Goal: Check status: Check status

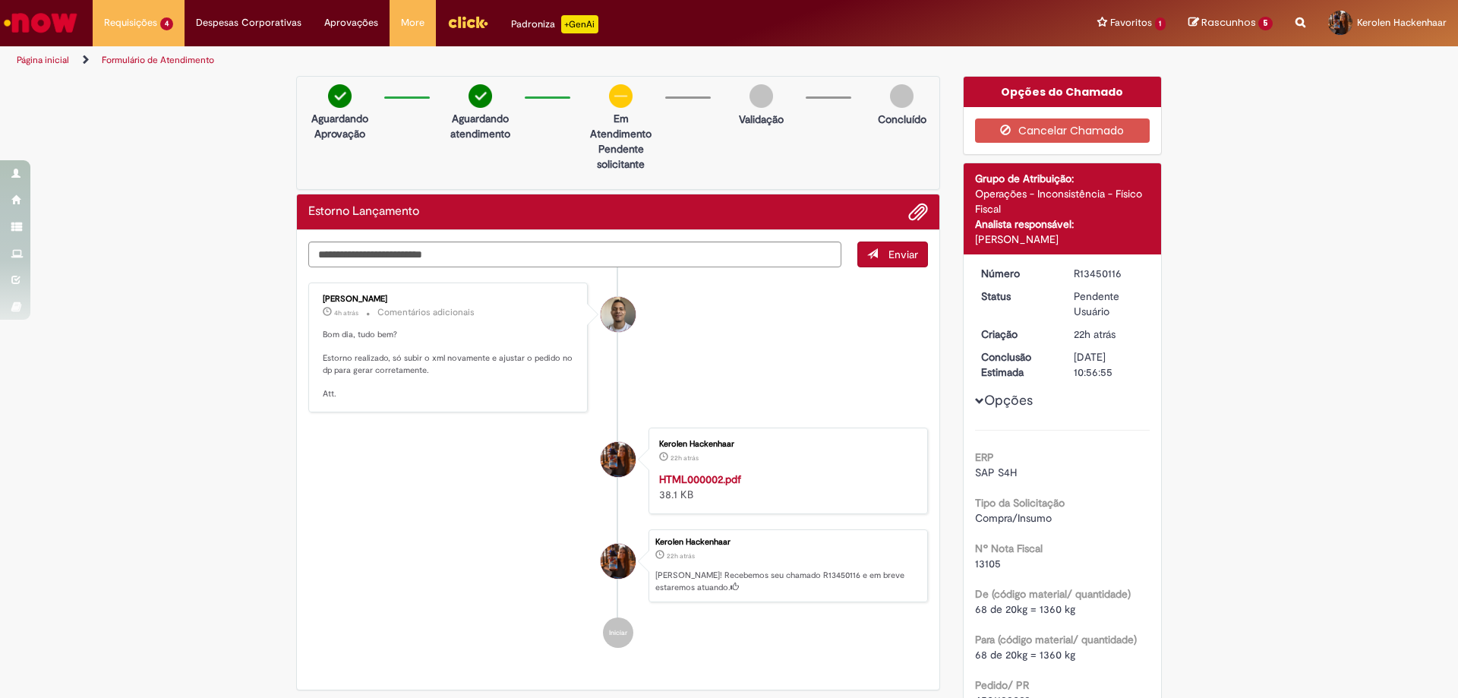
scroll to position [304, 0]
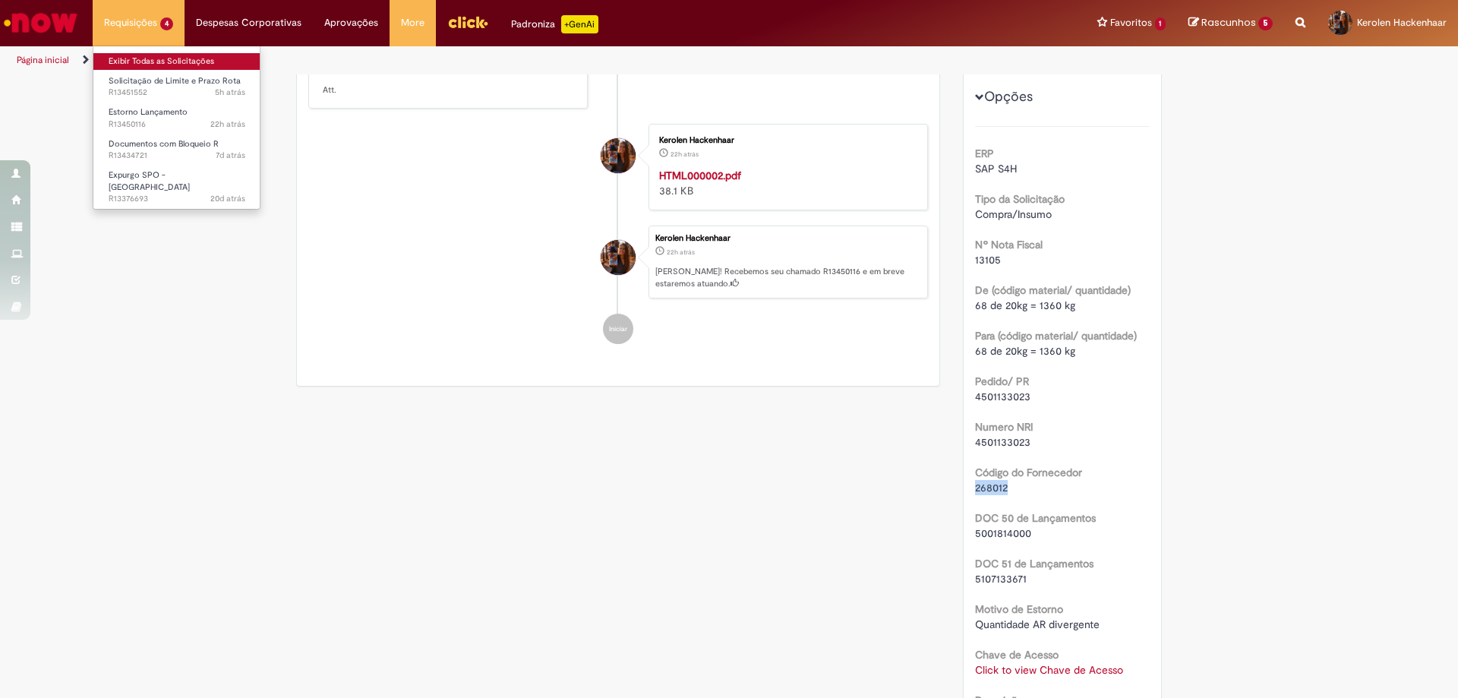
click at [143, 62] on link "Exibir Todas as Solicitações" at bounding box center [176, 61] width 167 height 17
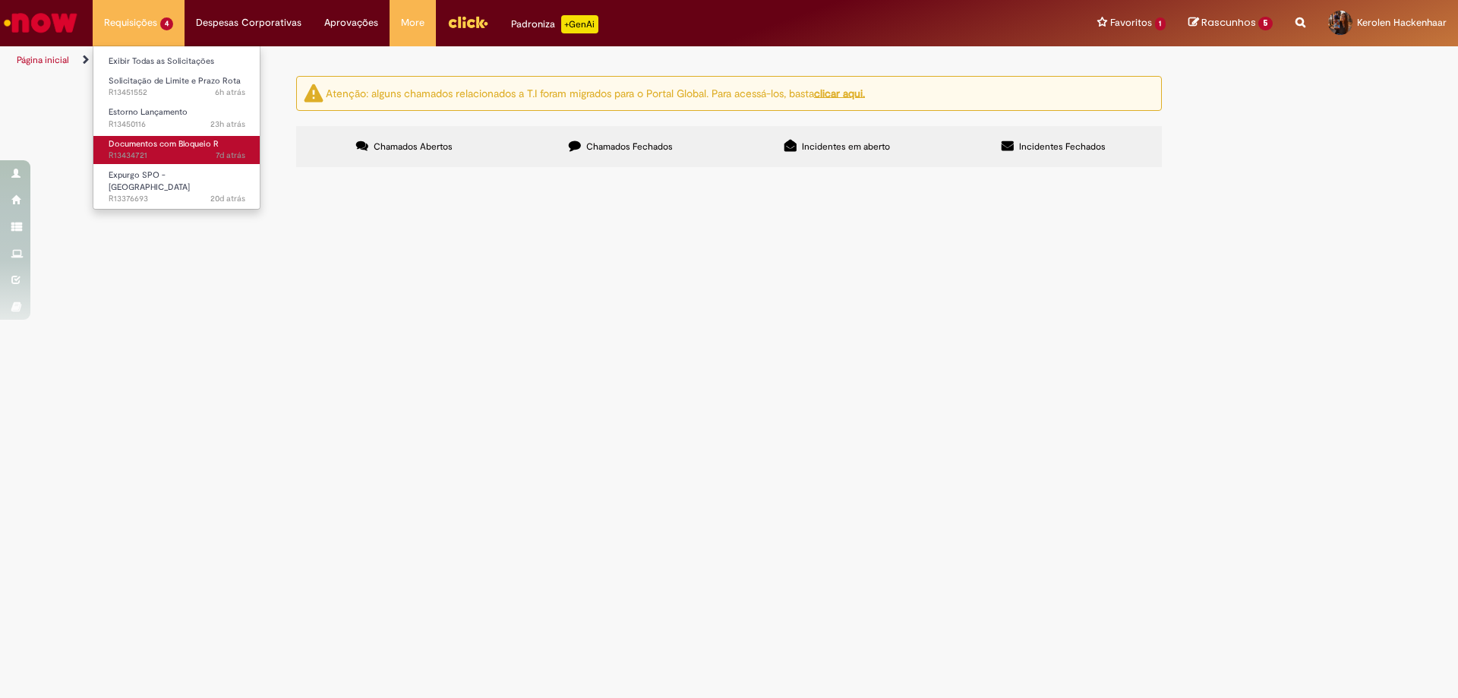
click at [200, 147] on span "Documentos com Bloqueio R" at bounding box center [164, 143] width 110 height 11
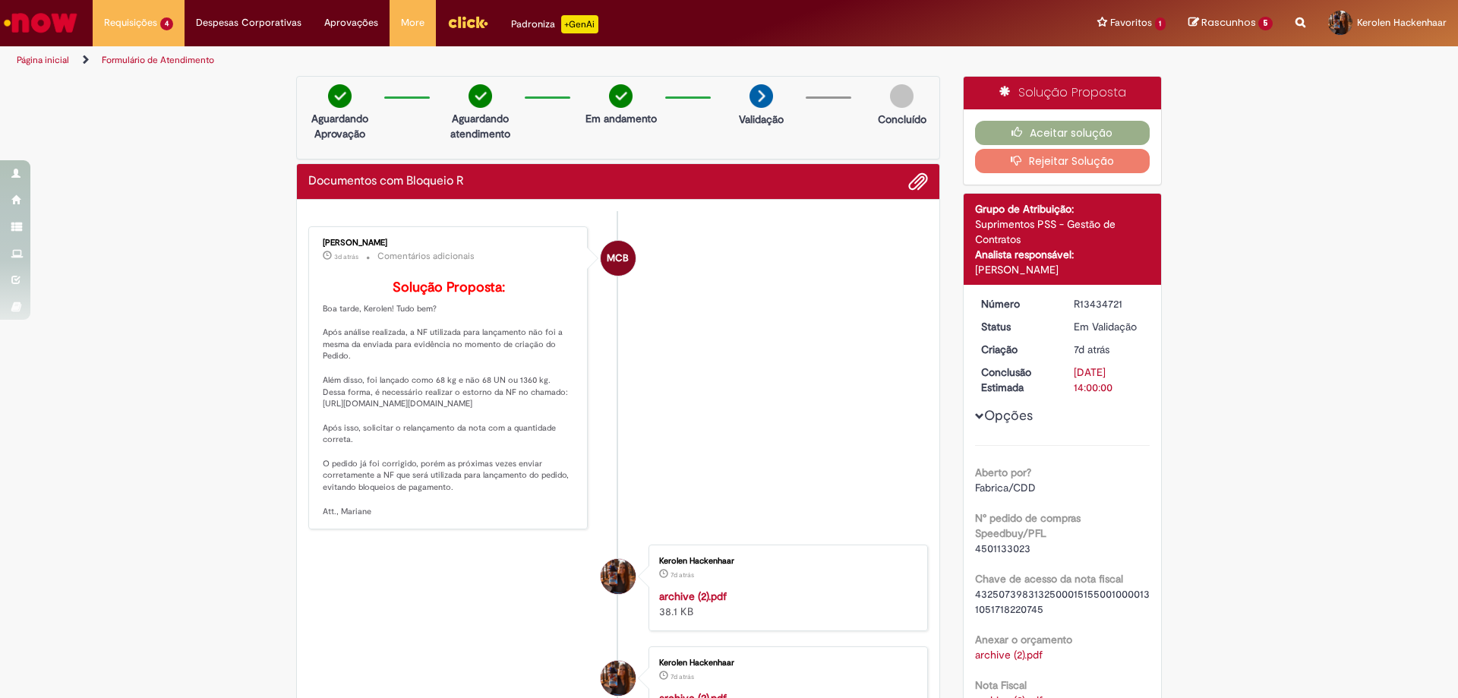
scroll to position [228, 0]
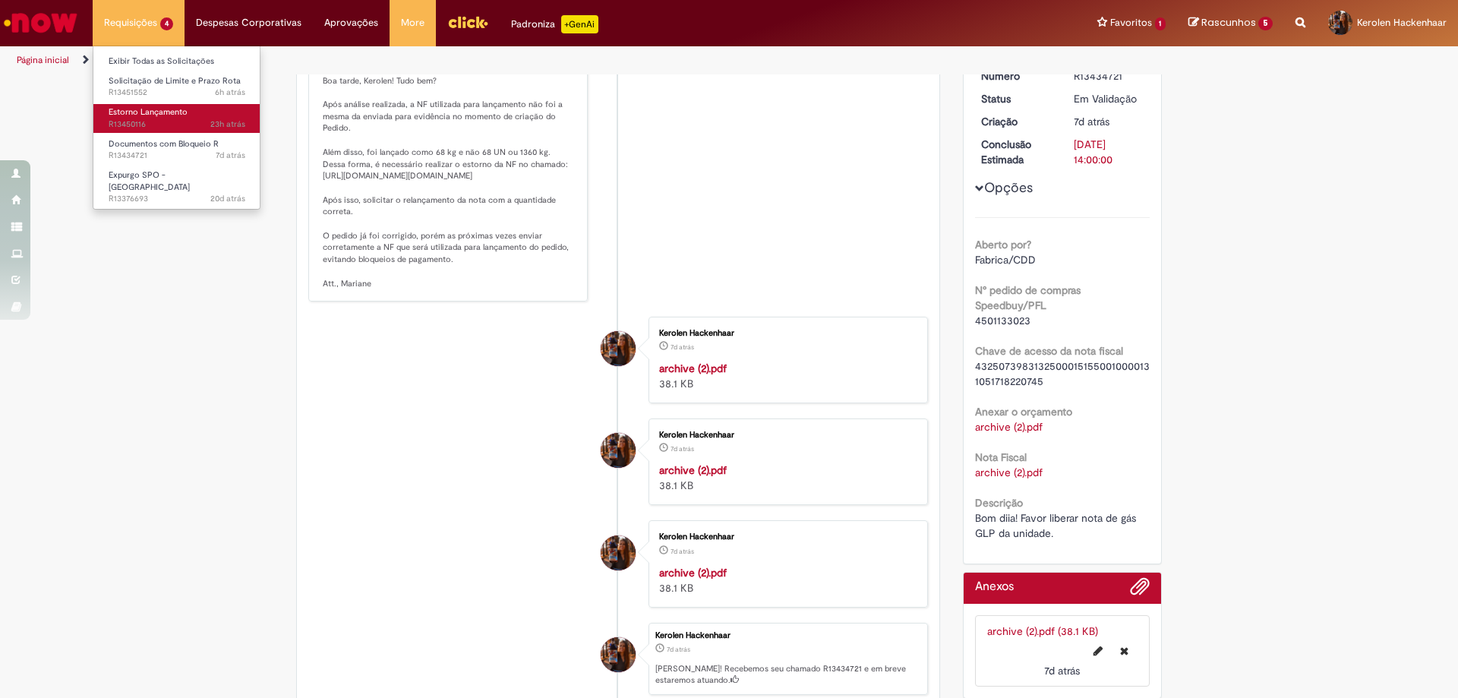
click at [213, 107] on link "Estorno Lançamento 23h atrás 23 horas atrás R13450116" at bounding box center [176, 118] width 167 height 28
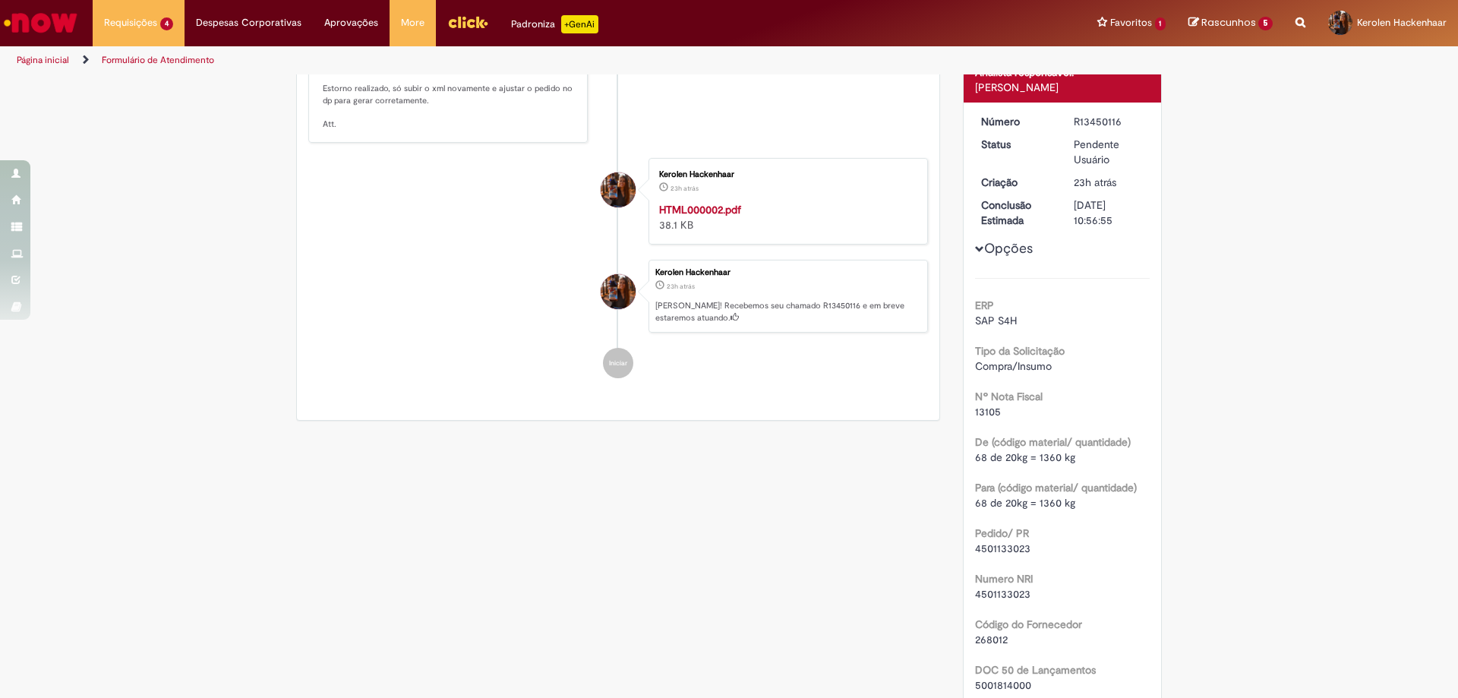
scroll to position [270, 0]
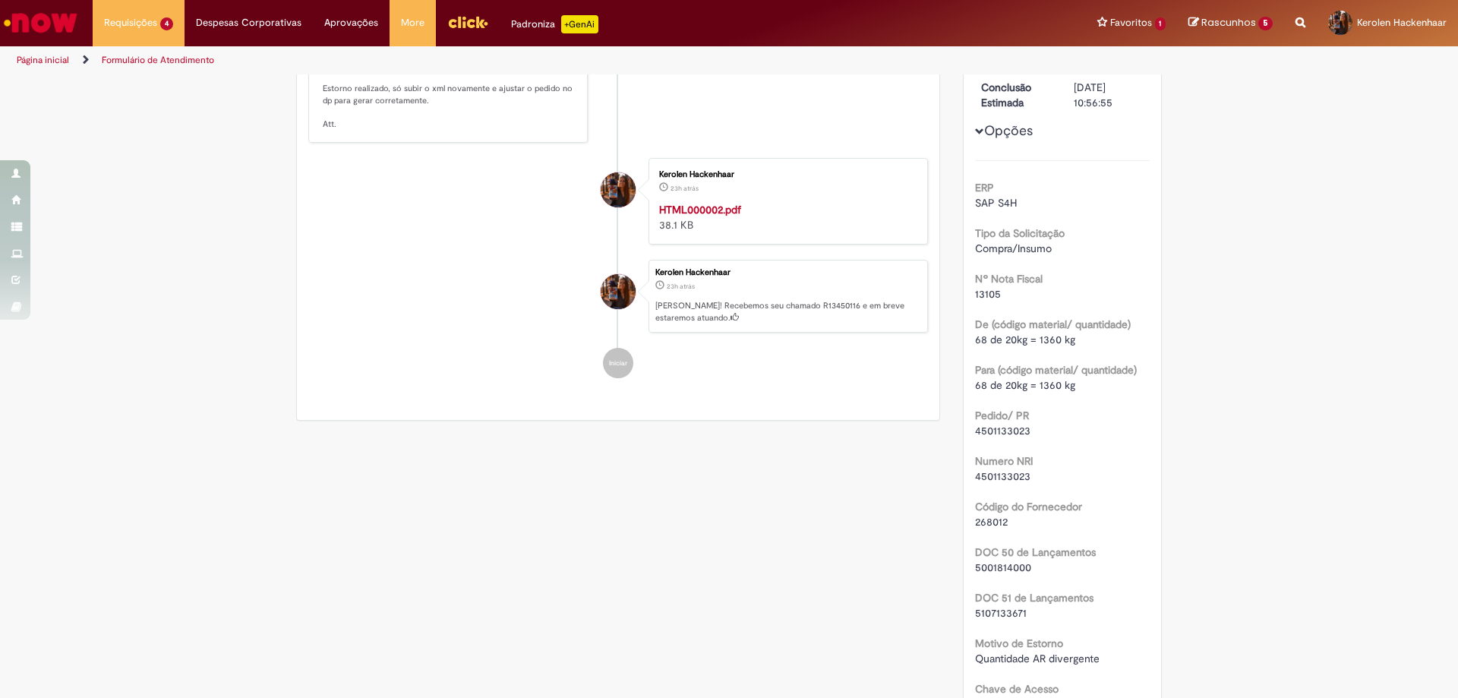
drag, startPoint x: 1028, startPoint y: 544, endPoint x: 973, endPoint y: 470, distance: 92.8
click at [975, 478] on div "ERP SAP S4H Tipo da Solicitação Compra/Insumo Nº Nota Fiscal 13105 De (código m…" at bounding box center [1062, 481] width 175 height 642
drag, startPoint x: 1021, startPoint y: 434, endPoint x: 964, endPoint y: 424, distance: 57.1
click at [964, 424] on div "Número R13450116 Status Pendente Usuário Criação 23h atrás 23 horas atrás Concl…" at bounding box center [1063, 405] width 198 height 841
copy span "4501133023"
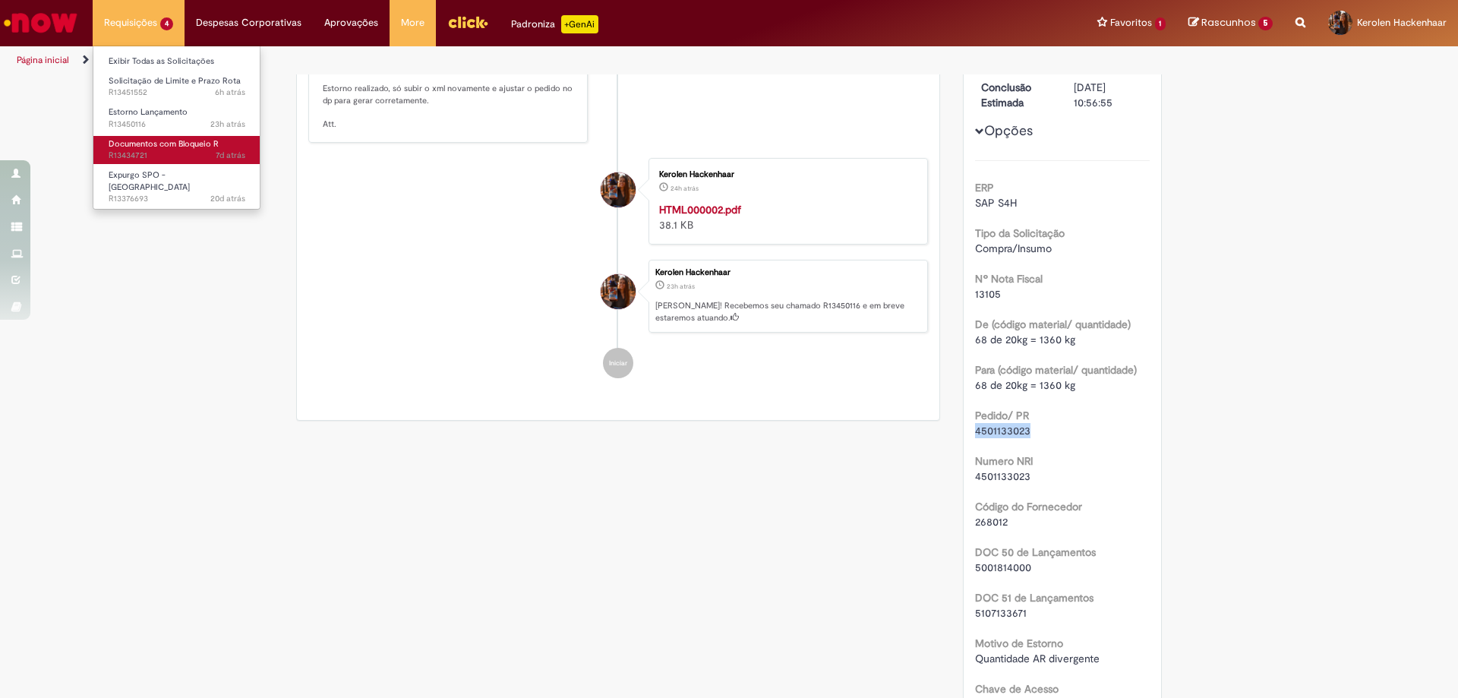
click at [187, 145] on span "Documentos com Bloqueio R" at bounding box center [164, 143] width 110 height 11
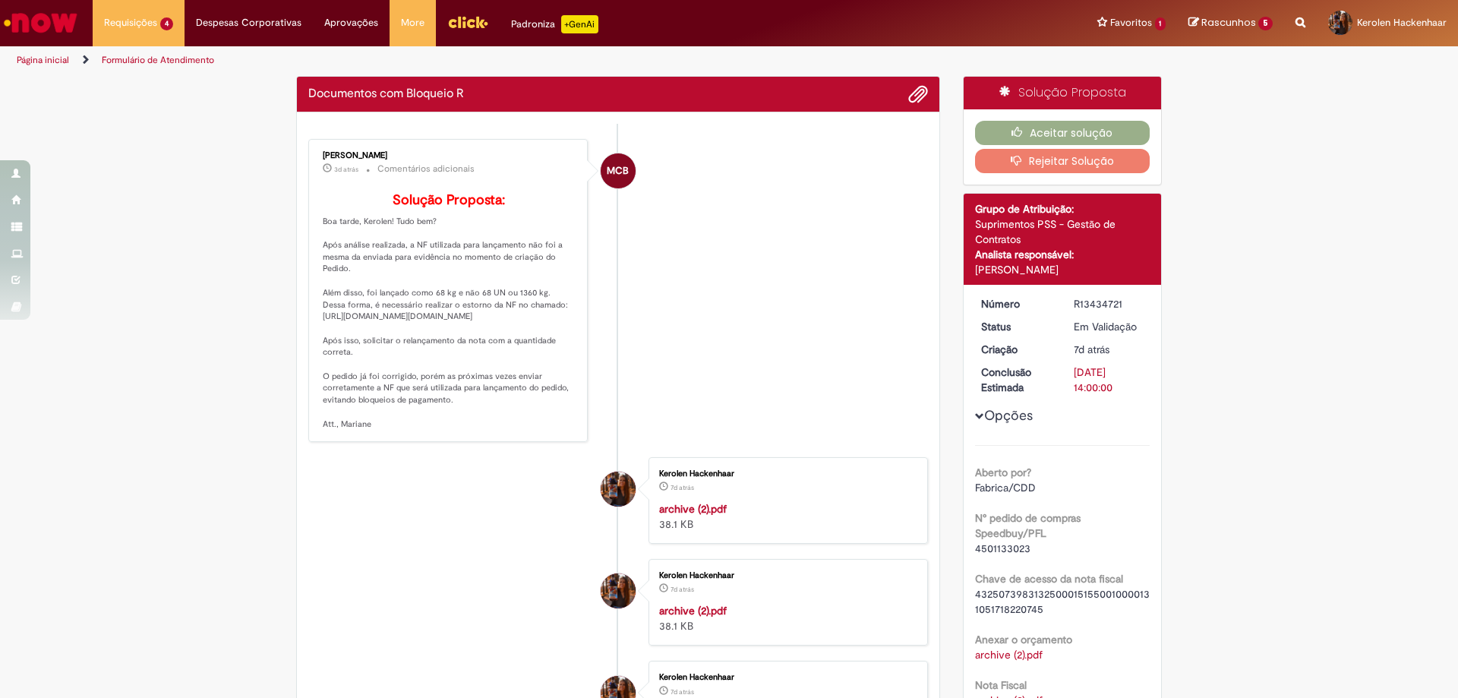
click at [670, 516] on strong "archive (2).pdf" at bounding box center [693, 509] width 68 height 14
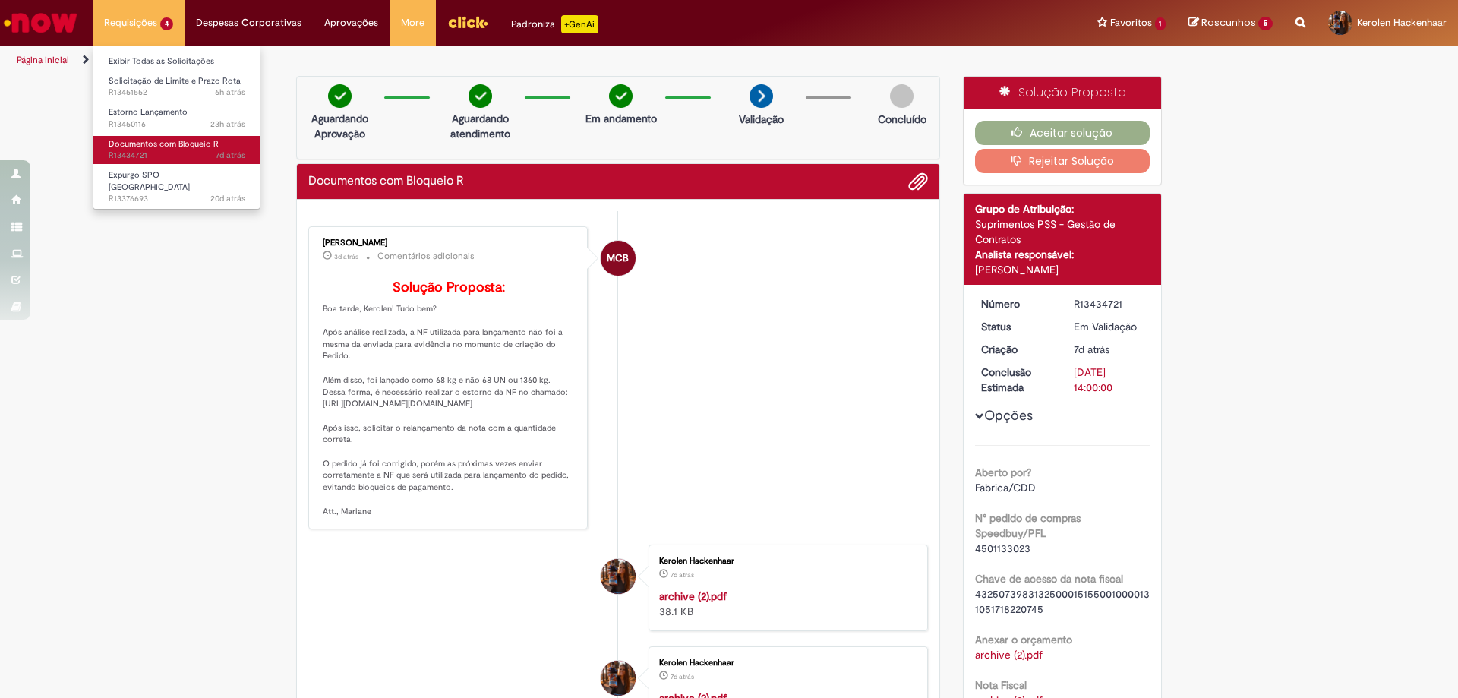
click at [207, 150] on link "Documentos com Bloqueio R 7d atrás 7 dias atrás R13434721" at bounding box center [176, 150] width 167 height 28
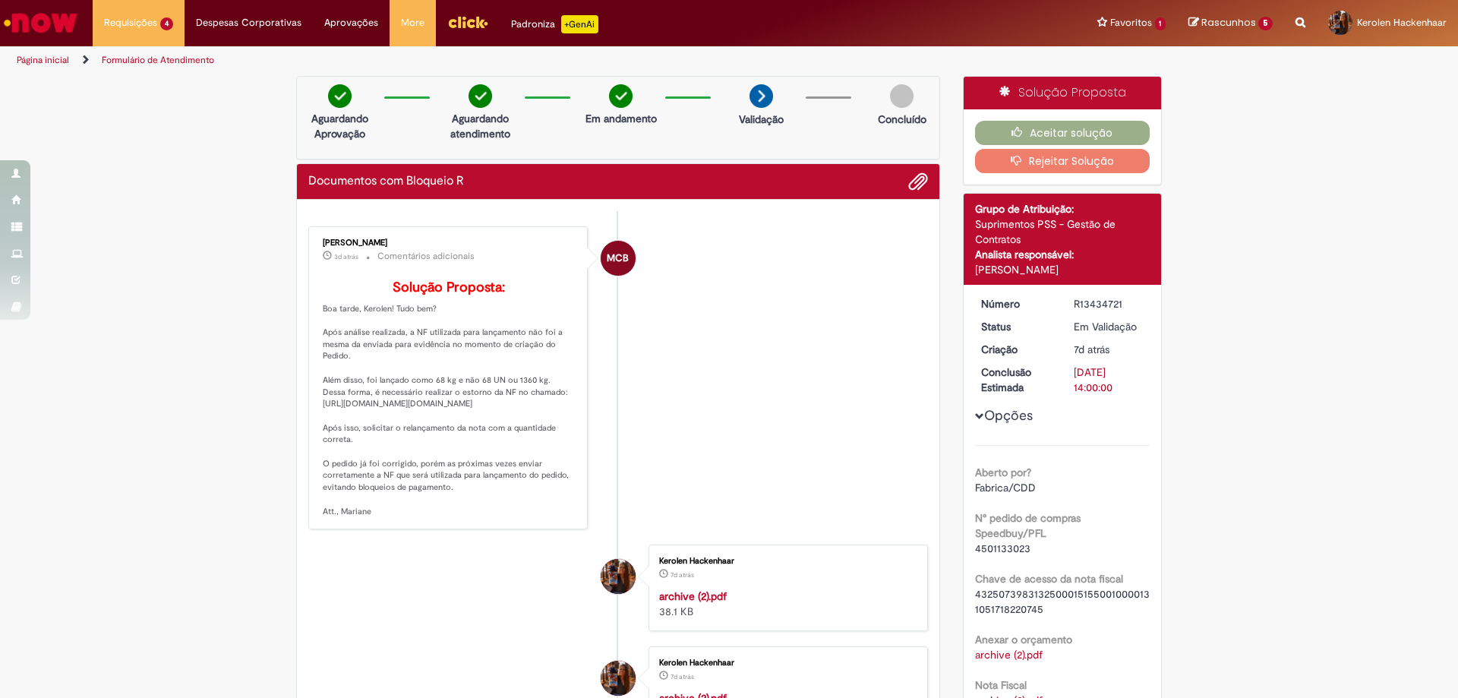
drag, startPoint x: 439, startPoint y: 233, endPoint x: 312, endPoint y: 245, distance: 127.4
click at [313, 245] on div "[PERSON_NAME] 3d atrás 3 dias atrás Comentários adicionais Solução Proposta: Bo…" at bounding box center [448, 378] width 270 height 295
copy div "[PERSON_NAME]"
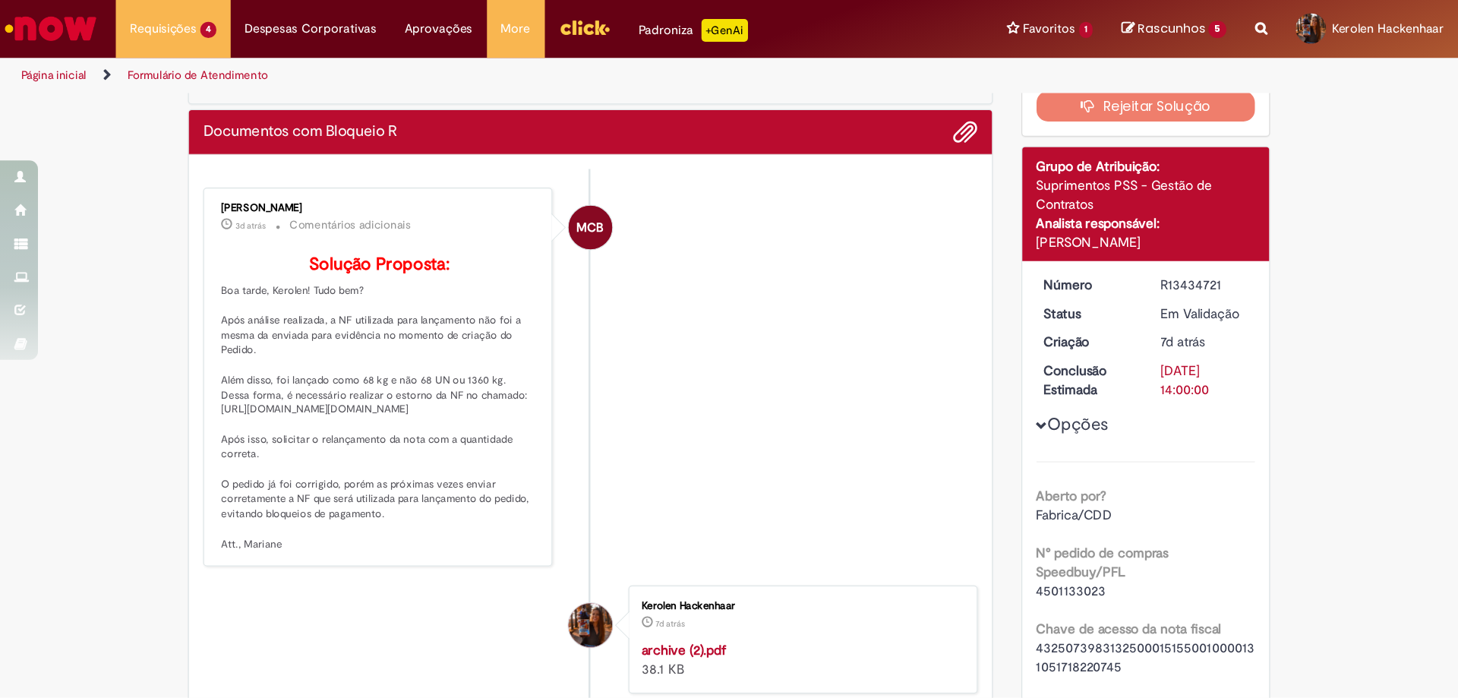
scroll to position [137, 0]
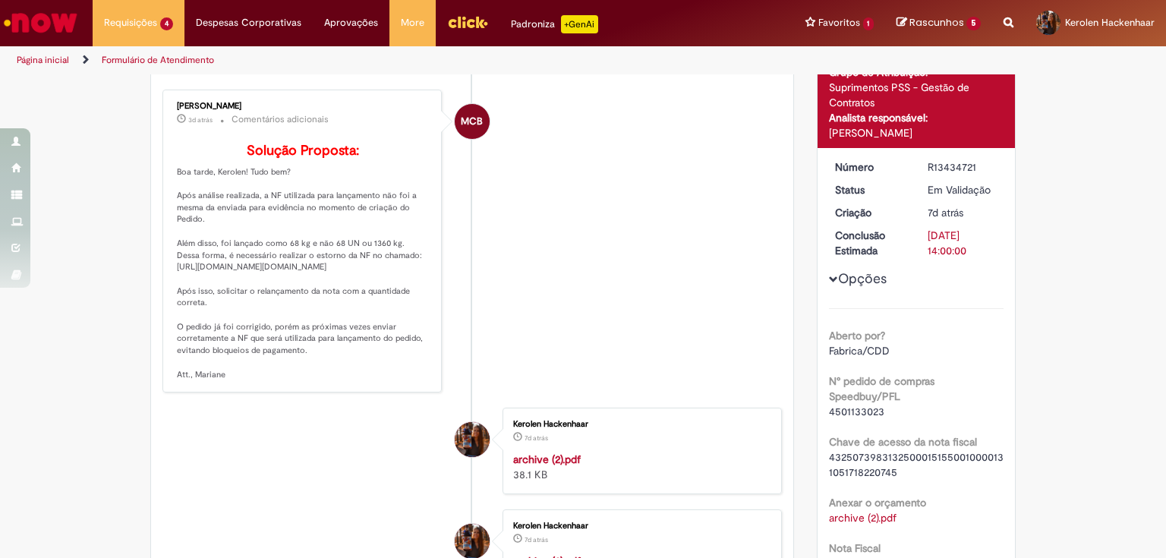
drag, startPoint x: 977, startPoint y: 164, endPoint x: 915, endPoint y: 170, distance: 62.6
click at [917, 170] on dd "R13434721" at bounding box center [963, 166] width 93 height 15
copy div "R13434721"
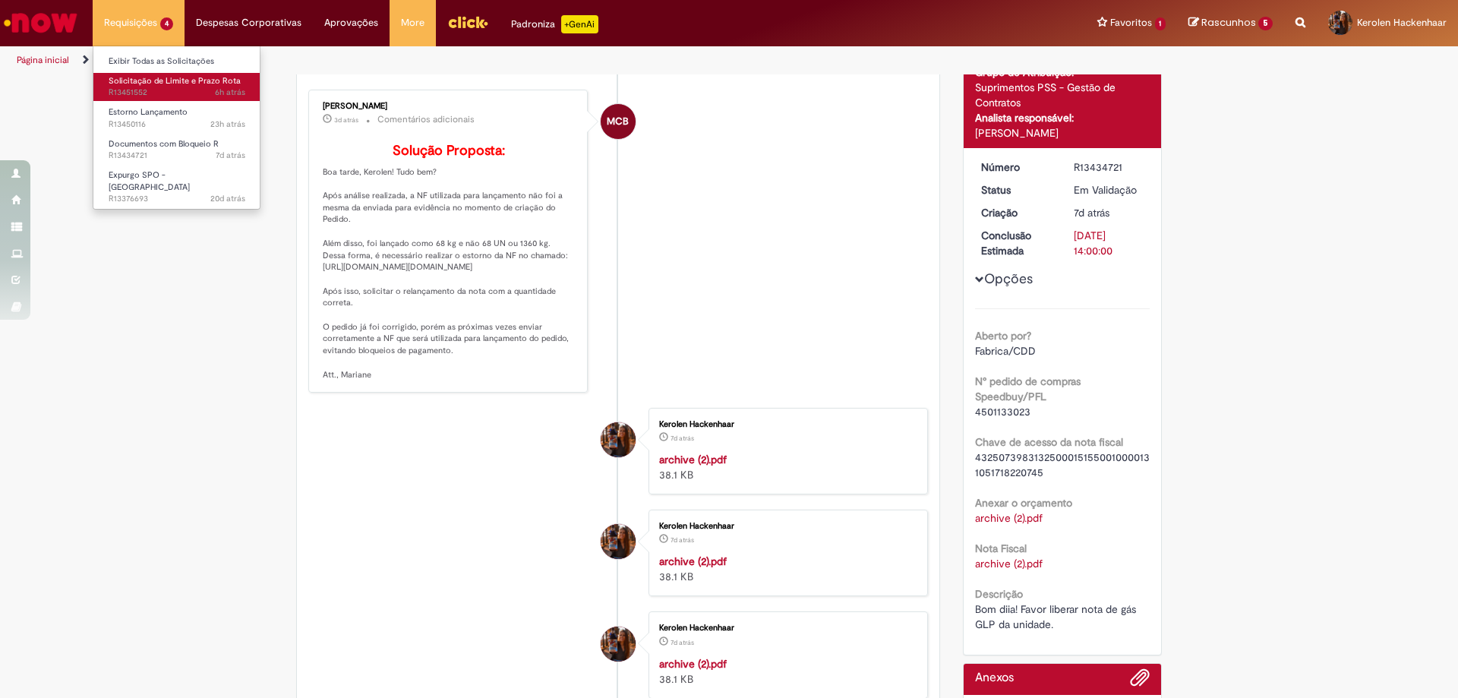
click at [191, 80] on span "Solicitação de Limite e Prazo Rota" at bounding box center [175, 80] width 132 height 11
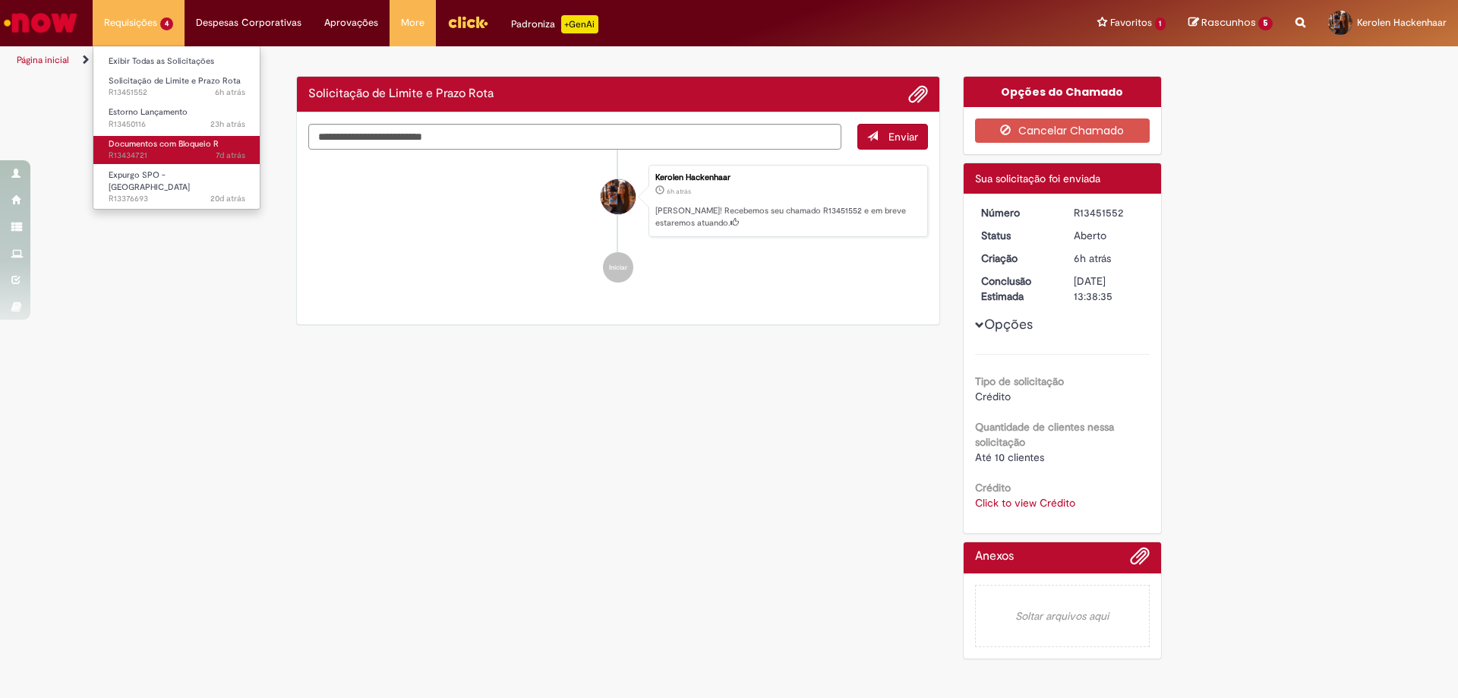
click at [202, 138] on span "Documentos com Bloqueio R" at bounding box center [164, 143] width 110 height 11
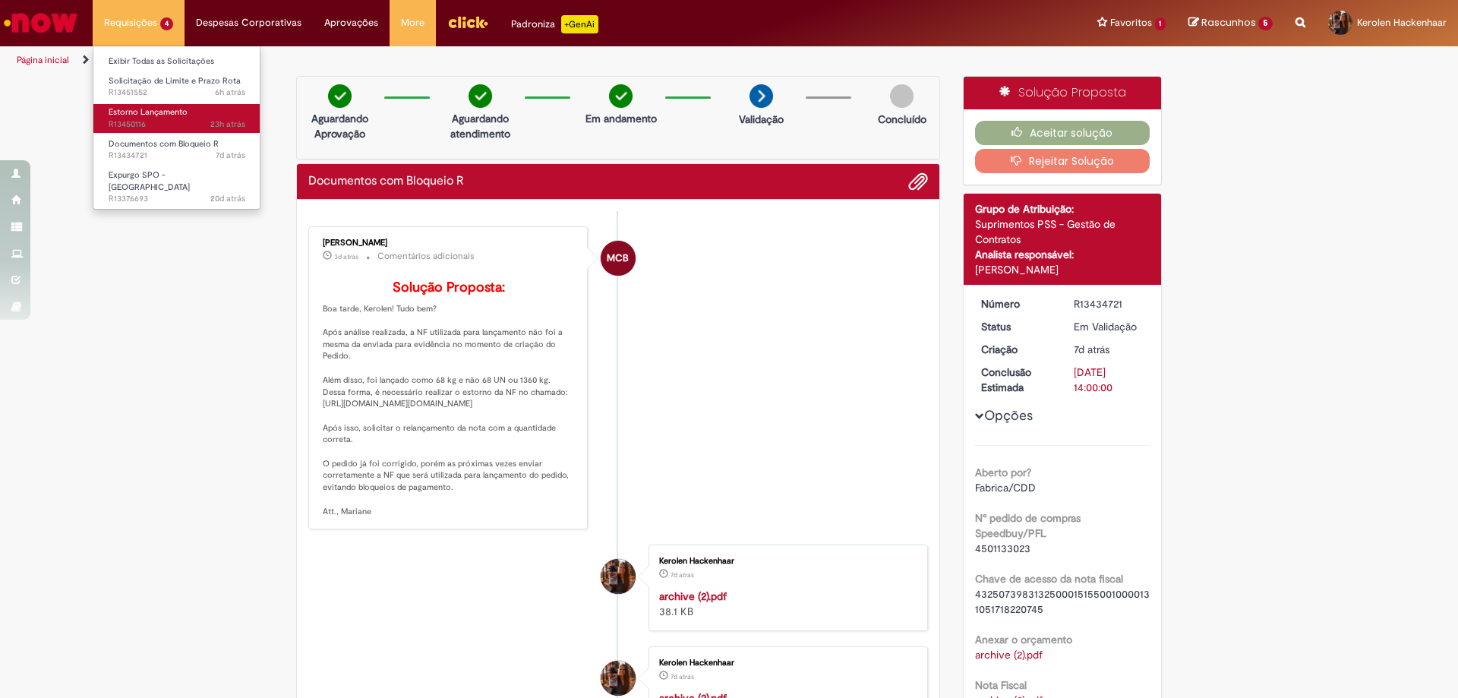
click at [178, 108] on span "Estorno Lançamento" at bounding box center [148, 111] width 79 height 11
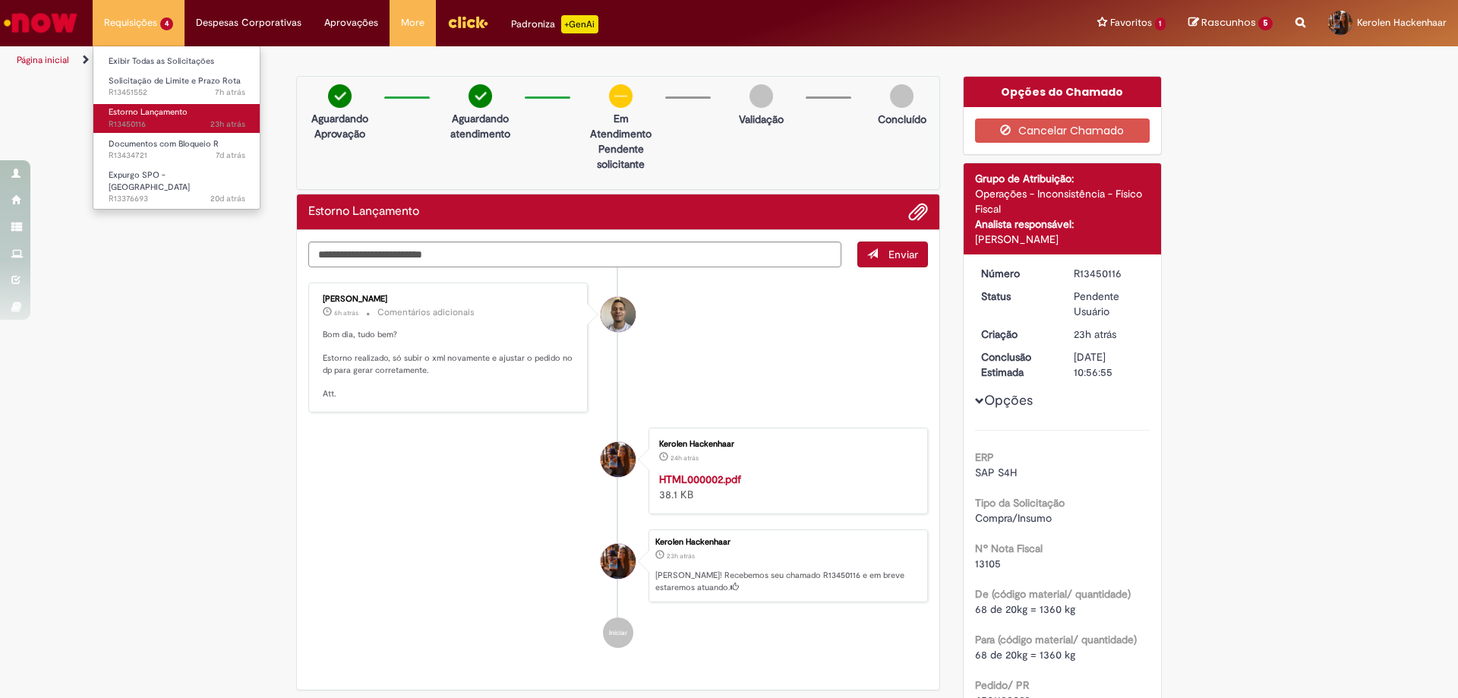
click at [186, 107] on link "Estorno Lançamento 23h atrás 23 horas atrás R13450116" at bounding box center [176, 118] width 167 height 28
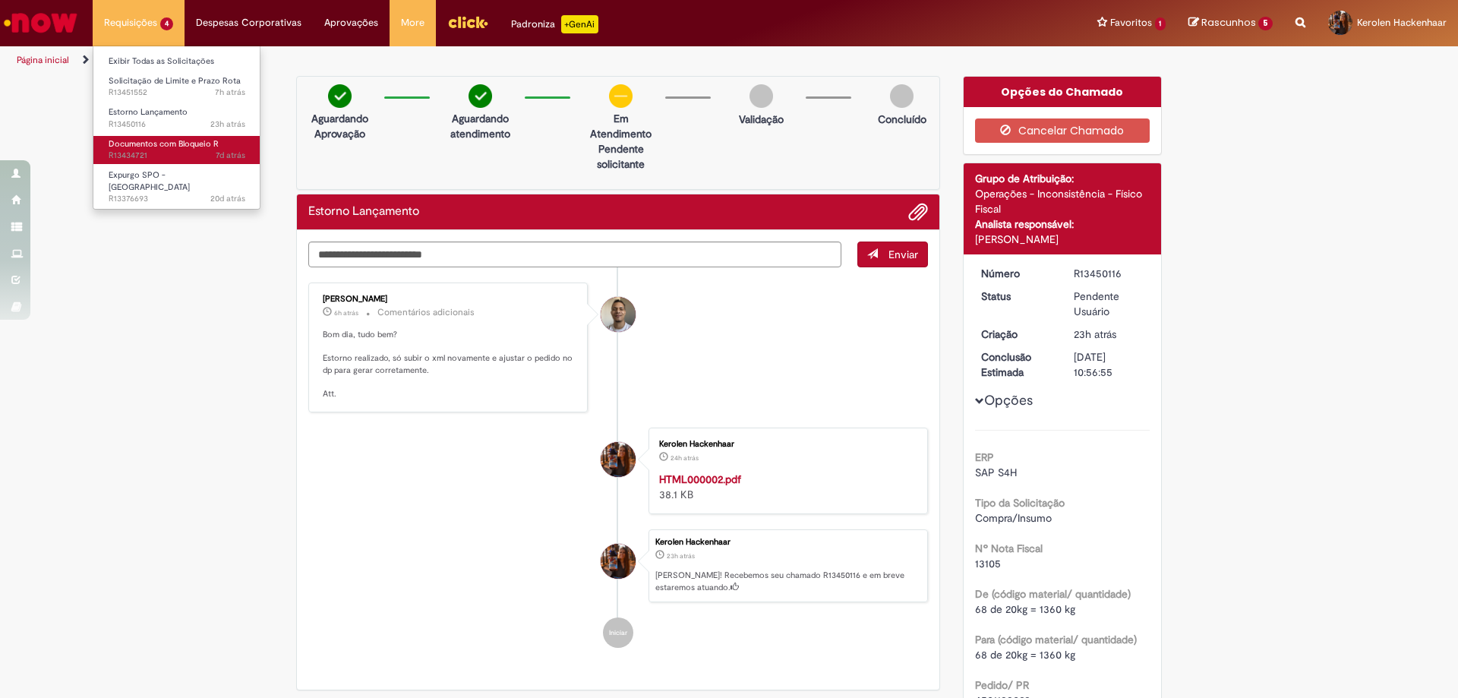
click at [195, 144] on span "Documentos com Bloqueio R" at bounding box center [164, 143] width 110 height 11
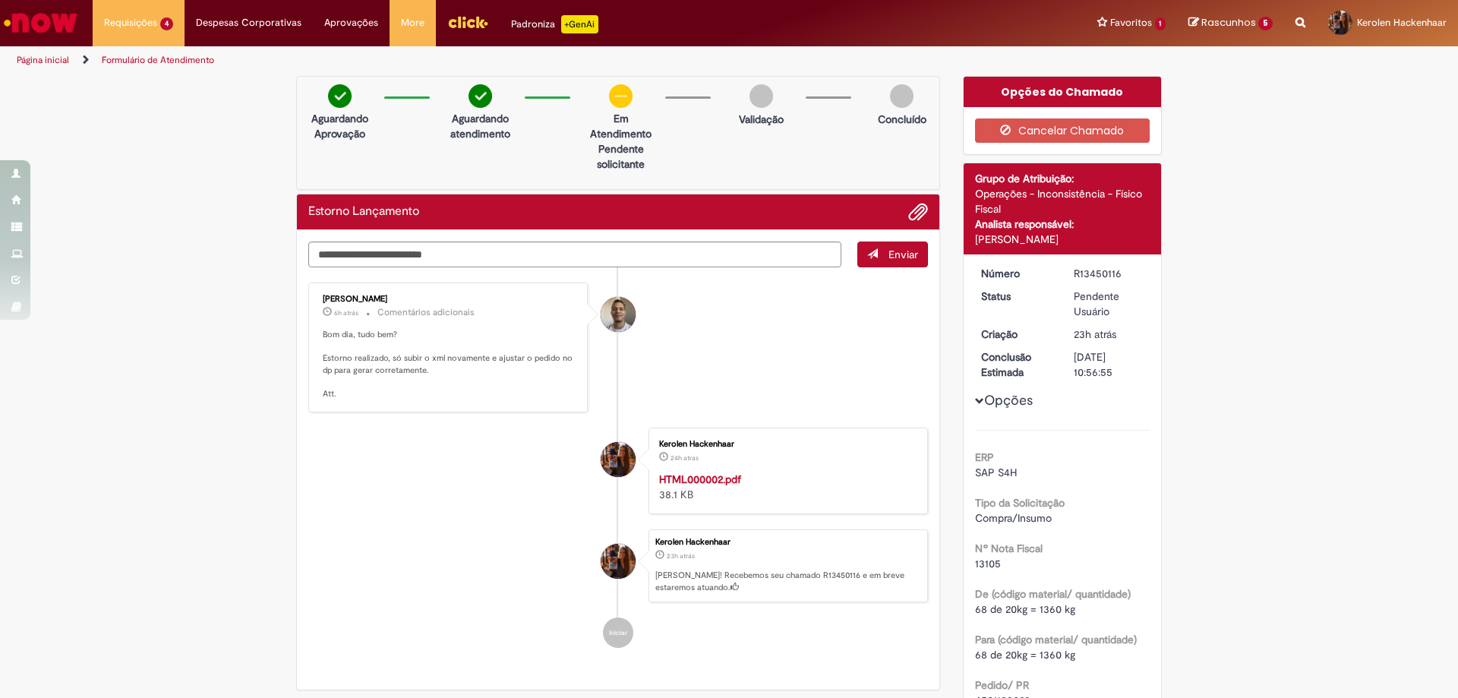
drag, startPoint x: 1124, startPoint y: 270, endPoint x: 1060, endPoint y: 270, distance: 63.8
click at [1062, 270] on dd "R13450116" at bounding box center [1108, 273] width 93 height 15
copy div "R13450116"
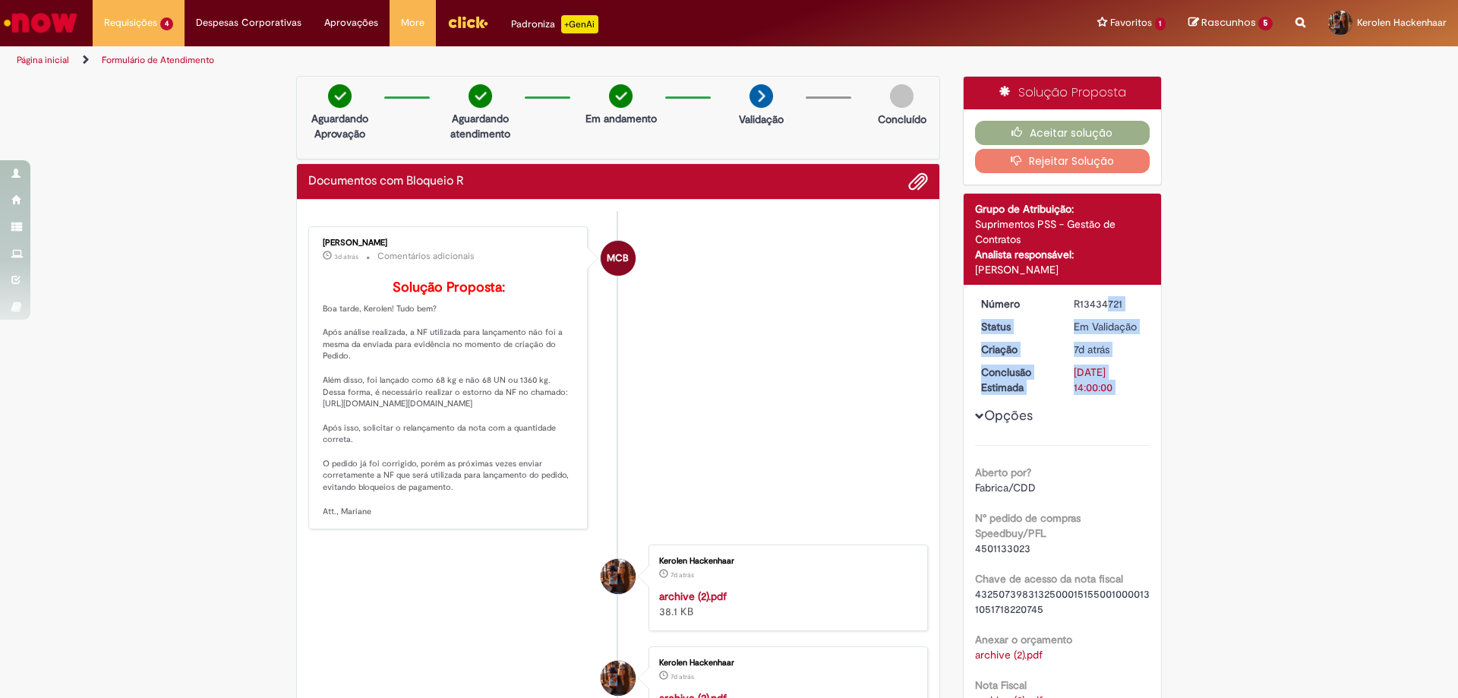
drag, startPoint x: 1110, startPoint y: 309, endPoint x: 1067, endPoint y: 304, distance: 43.6
click at [1067, 304] on div "Número R13434721 Status Em [GEOGRAPHIC_DATA] Criação 7d atrás 7 dias atrás Conc…" at bounding box center [1063, 538] width 198 height 507
click at [1076, 307] on div "R13434721" at bounding box center [1109, 303] width 71 height 15
click at [1122, 305] on div "R13434721" at bounding box center [1109, 303] width 71 height 15
drag, startPoint x: 1130, startPoint y: 300, endPoint x: 1065, endPoint y: 306, distance: 64.8
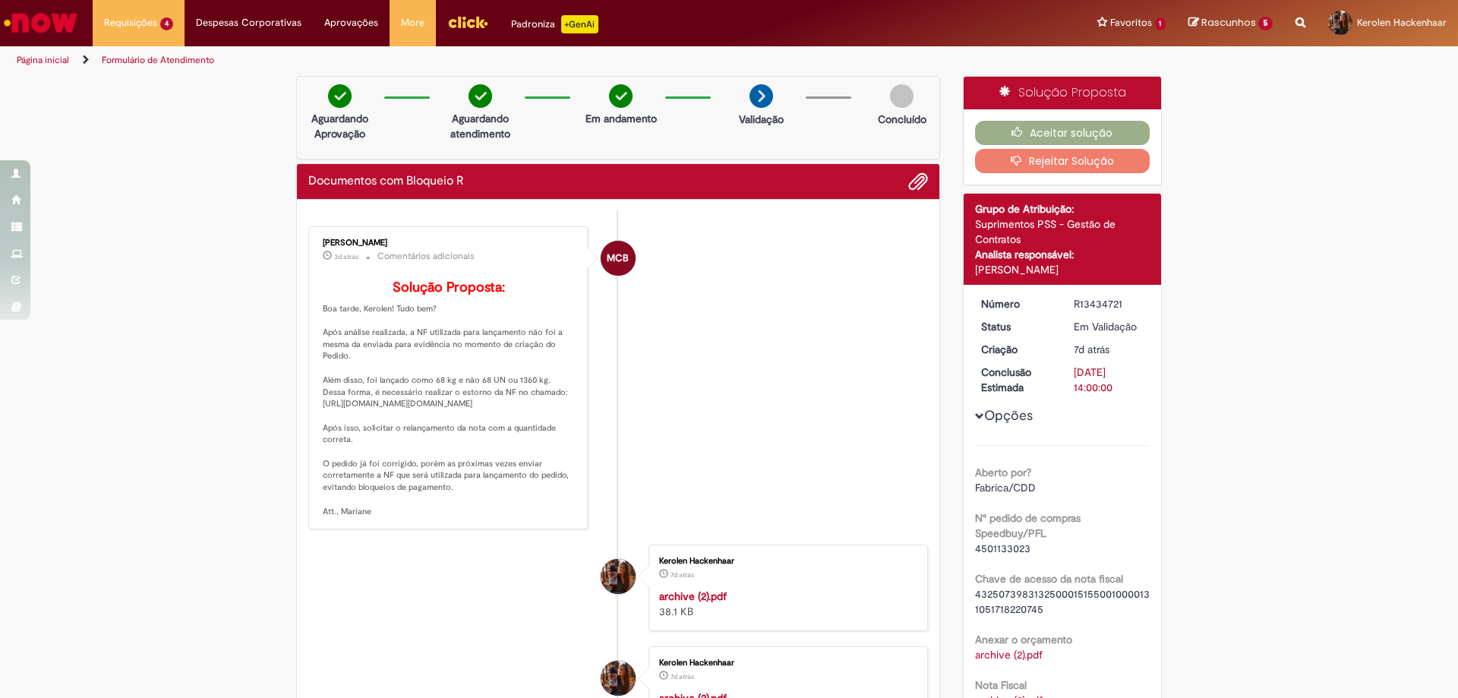
click at [1065, 306] on dd "R13434721" at bounding box center [1108, 303] width 93 height 15
copy div "R13434721"
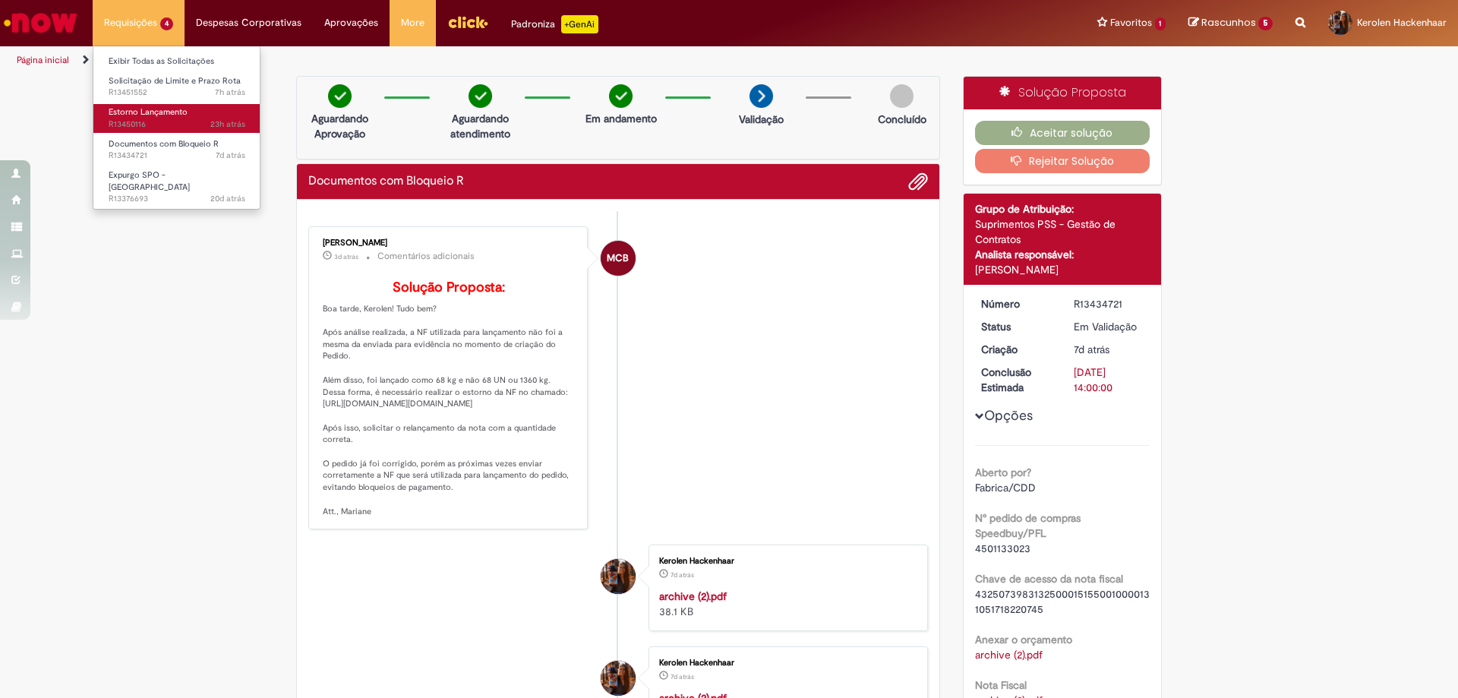
click at [216, 111] on link "Estorno Lançamento 23h atrás 23 horas atrás R13450116" at bounding box center [176, 118] width 167 height 28
